Goal: Transaction & Acquisition: Book appointment/travel/reservation

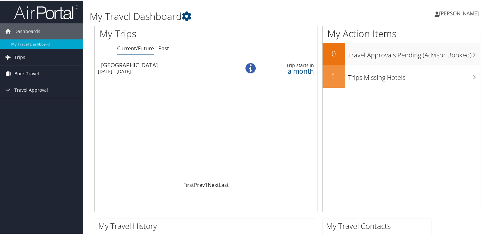
click at [33, 74] on span "Book Travel" at bounding box center [26, 73] width 25 height 16
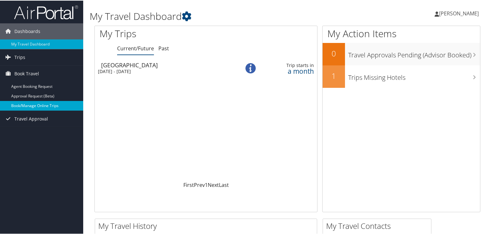
click at [45, 103] on link "Book/Manage Online Trips" at bounding box center [41, 105] width 83 height 10
